Goal: Check status: Check status

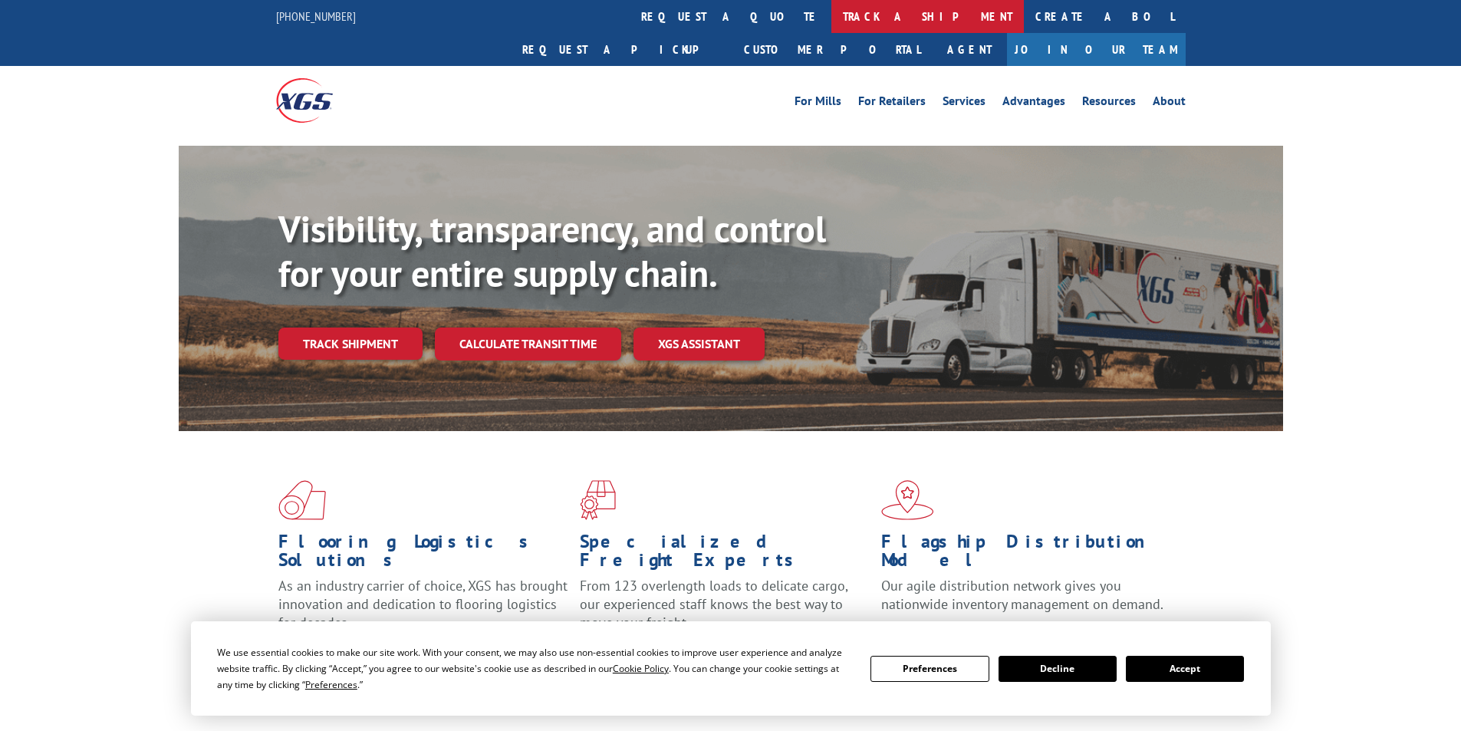
click at [831, 15] on link "track a shipment" at bounding box center [927, 16] width 192 height 33
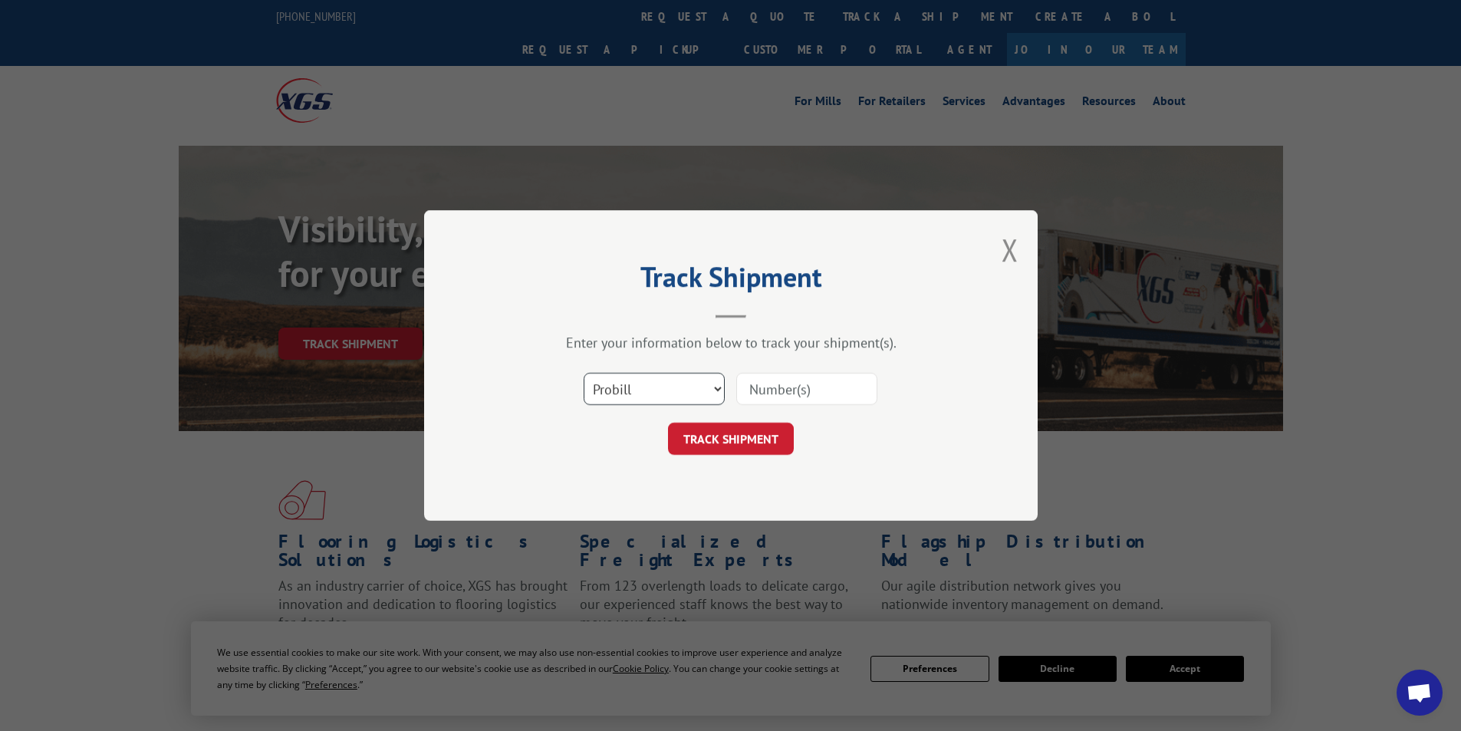
click at [702, 381] on select "Select category... Probill BOL PO" at bounding box center [653, 389] width 141 height 32
select select "bol"
click at [583, 373] on select "Select category... Probill BOL PO" at bounding box center [653, 389] width 141 height 32
paste input "6019129"
type input "6019129"
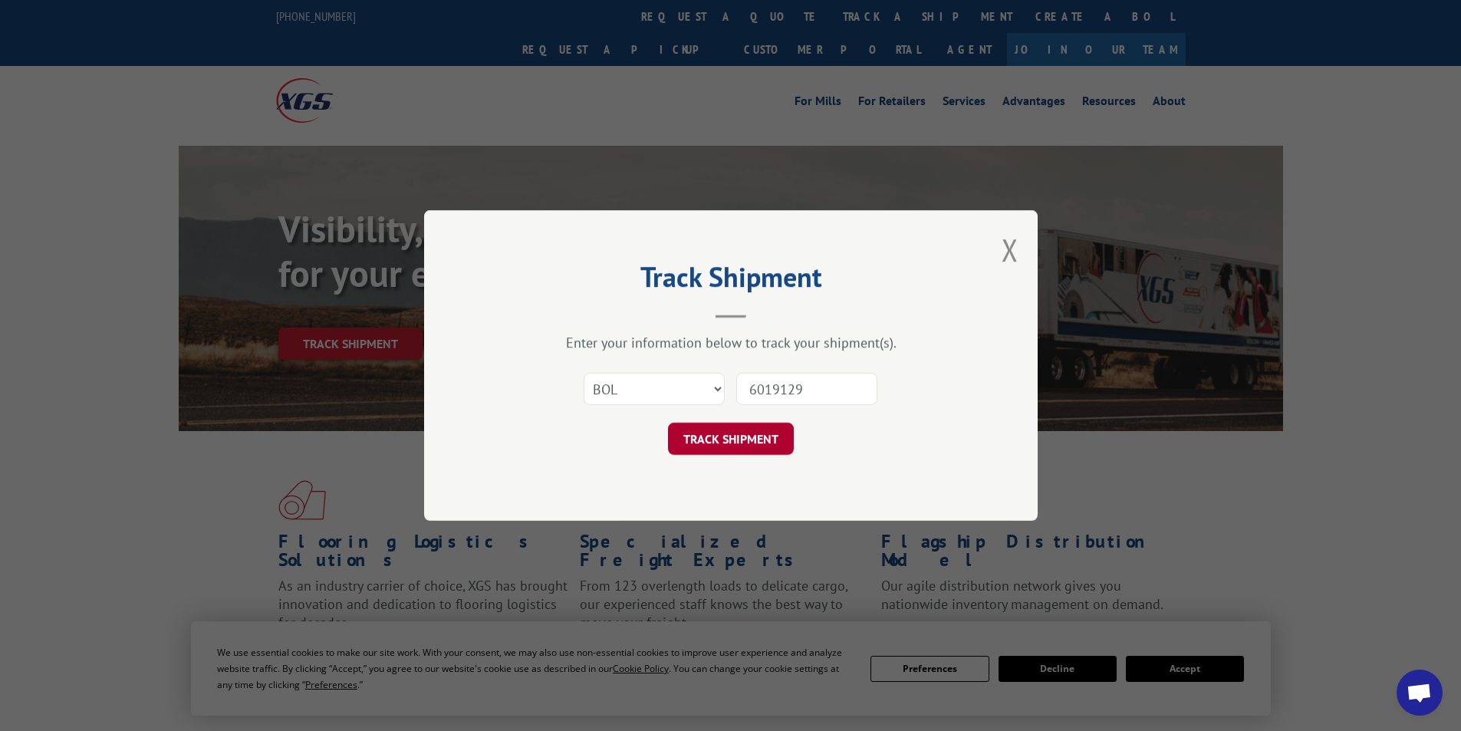
click at [743, 438] on button "TRACK SHIPMENT" at bounding box center [731, 438] width 126 height 32
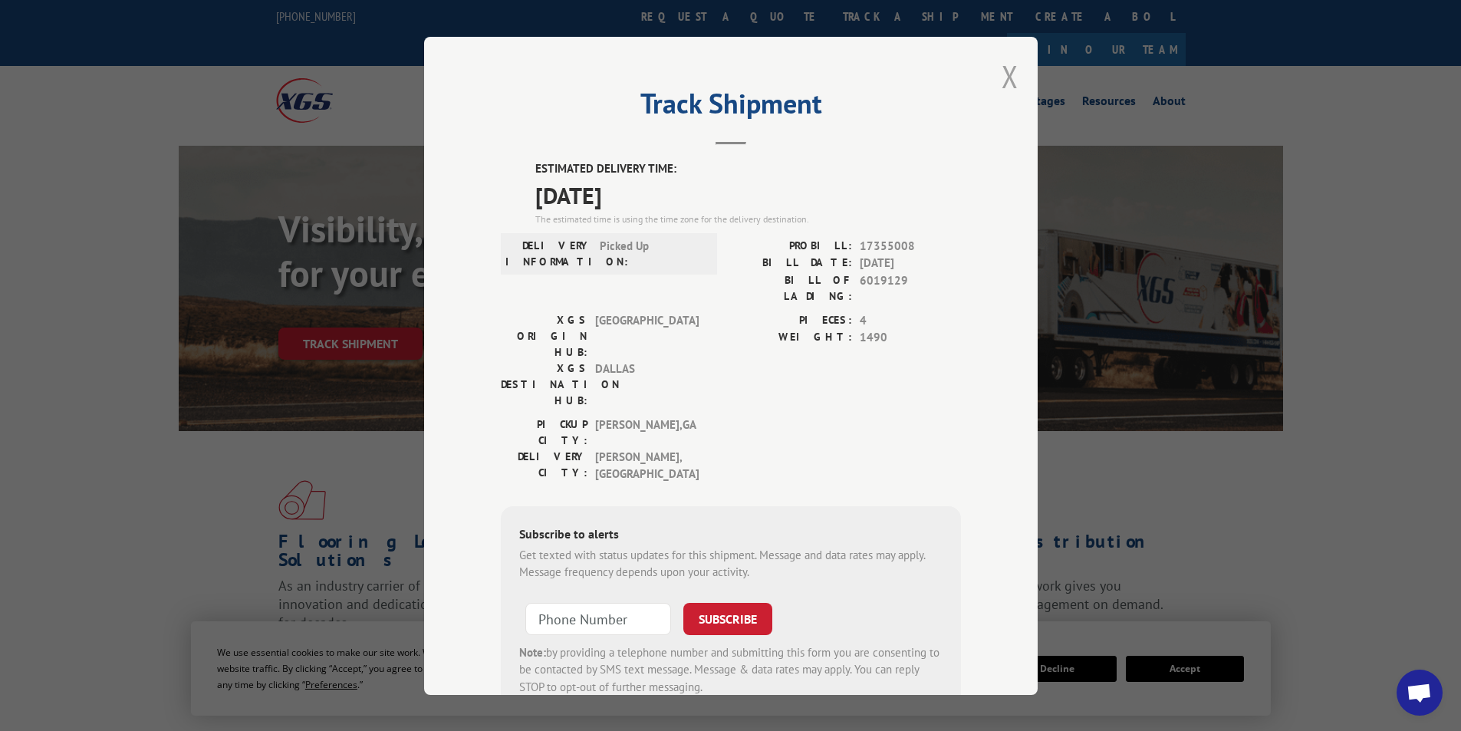
click at [1004, 80] on button "Close modal" at bounding box center [1009, 76] width 17 height 41
